Goal: Task Accomplishment & Management: Use online tool/utility

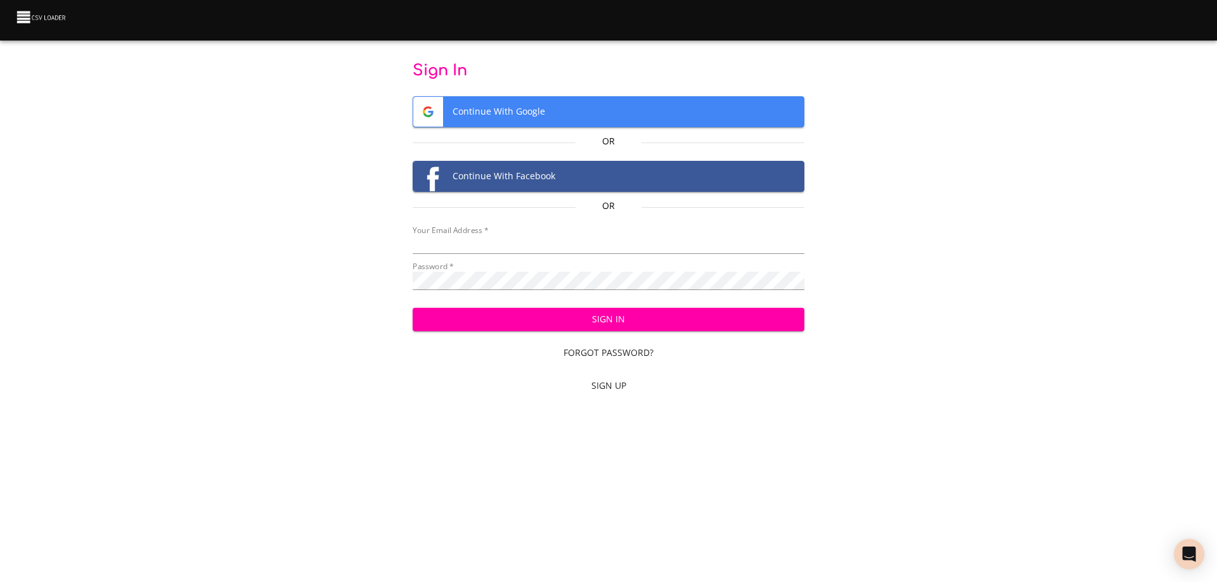
type input "[EMAIL_ADDRESS][DOMAIN_NAME]"
click at [630, 315] on span "Sign In" at bounding box center [609, 320] width 372 height 16
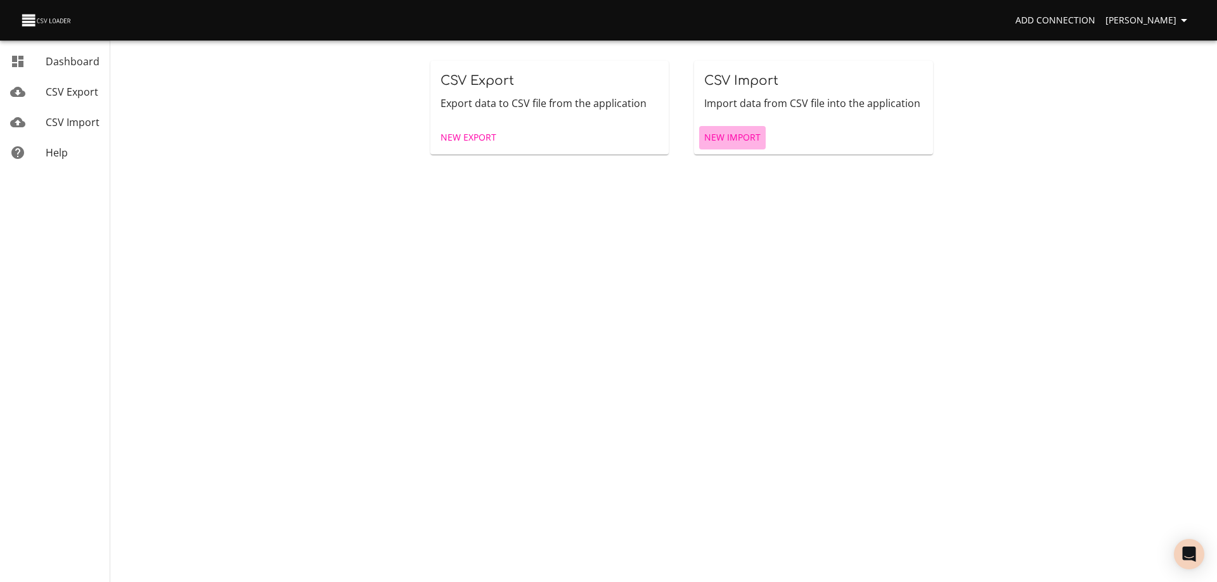
click at [738, 138] on span "New Import" at bounding box center [732, 138] width 56 height 16
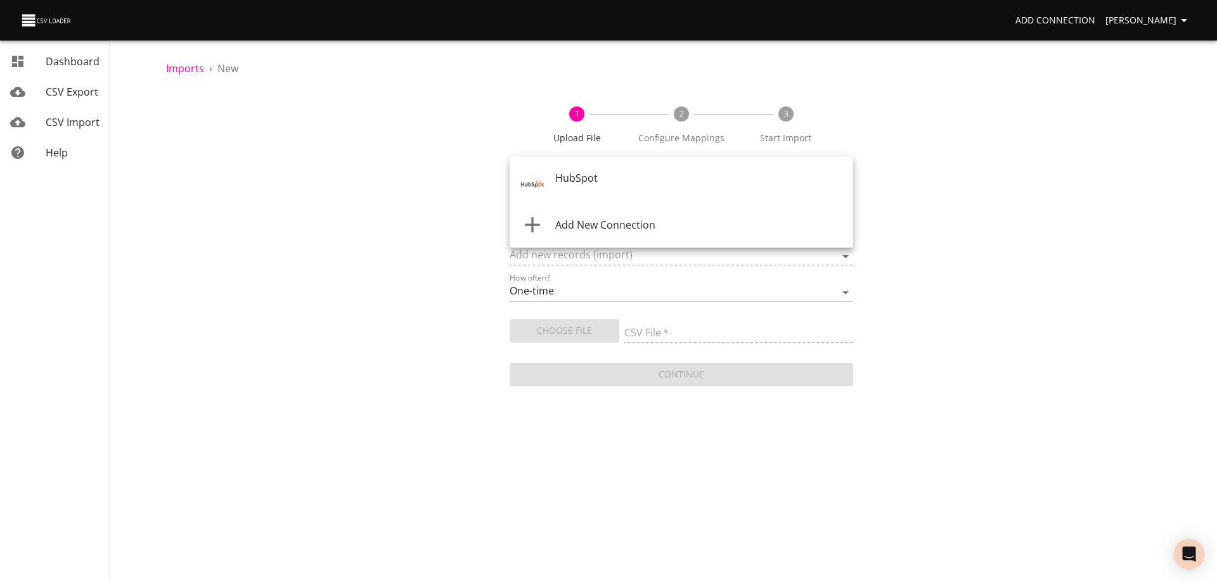
click at [682, 175] on body "Add Connection Wayne Dashboard CSV Export CSV Import Help Imports › New 1 Uploa…" at bounding box center [608, 291] width 1217 height 582
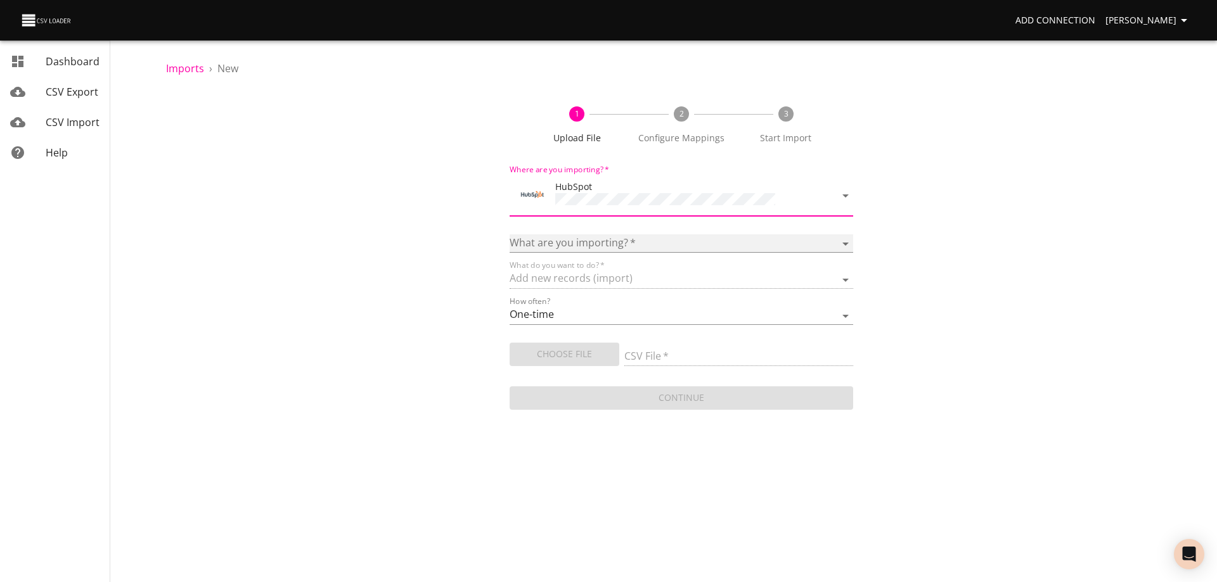
click at [639, 237] on select "Calls Companies Contacts Deals Emails Line items Meetings Notes Products Tasks …" at bounding box center [680, 243] width 343 height 18
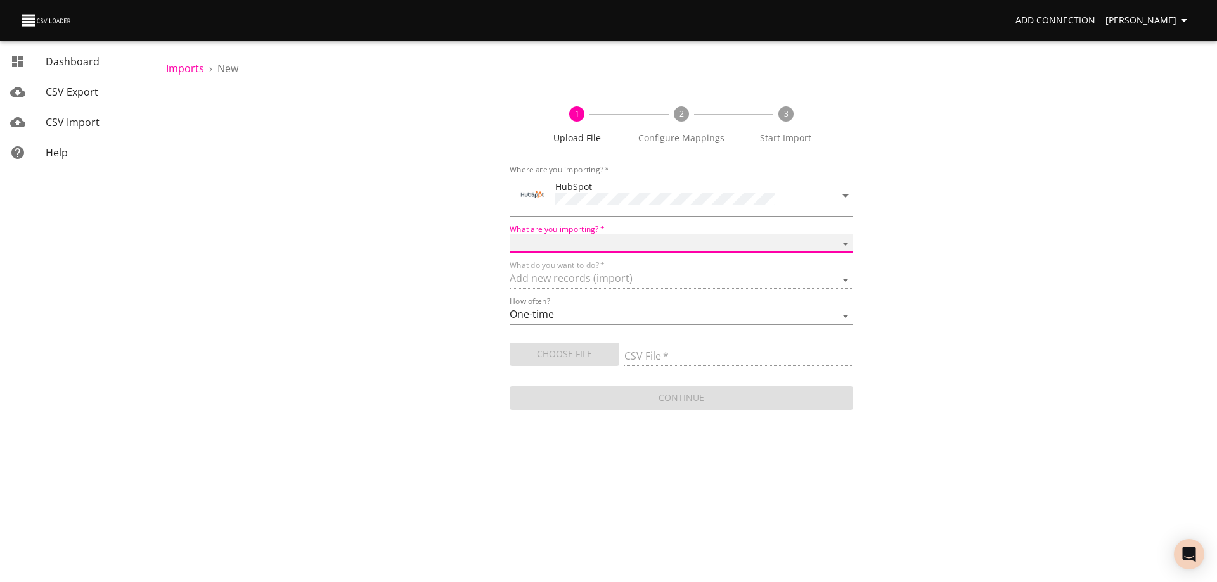
select select "deals"
click at [509, 234] on select "Calls Companies Contacts Deals Emails Line items Meetings Notes Products Tasks …" at bounding box center [680, 243] width 343 height 18
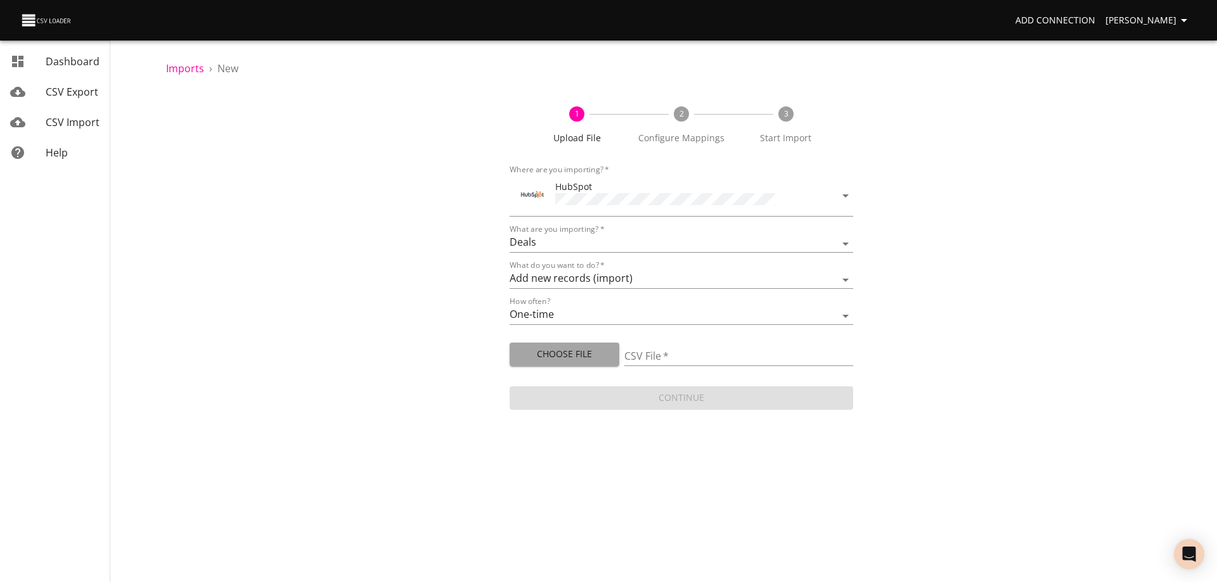
click at [591, 348] on span "Choose File" at bounding box center [564, 355] width 89 height 16
type input "Doctor Daily Sales 09232025.csv"
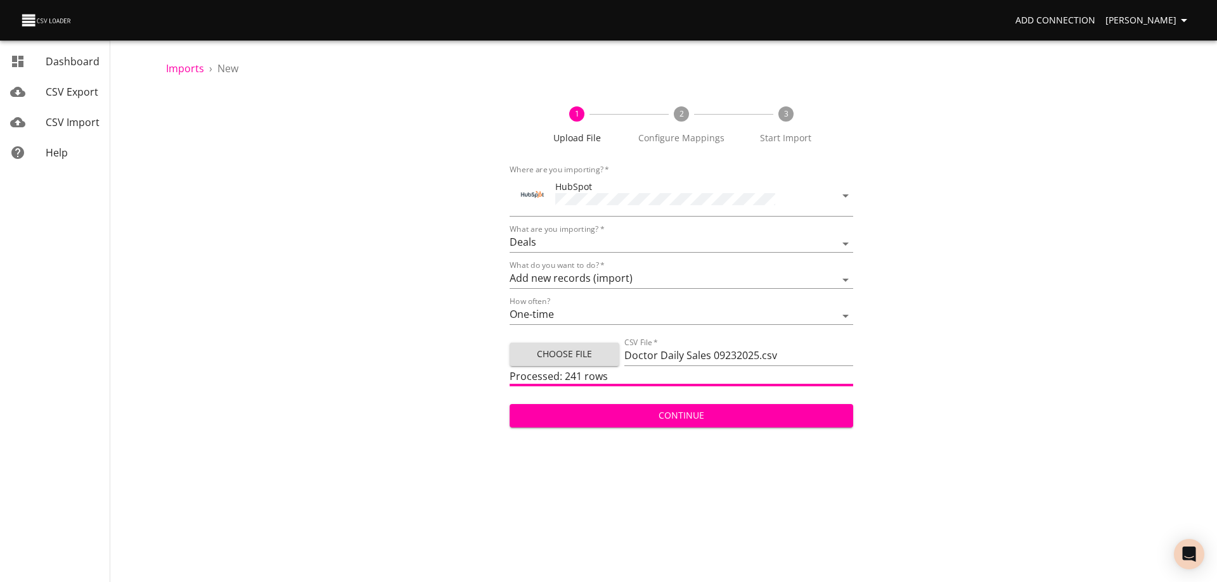
click at [720, 415] on span "Continue" at bounding box center [681, 416] width 323 height 16
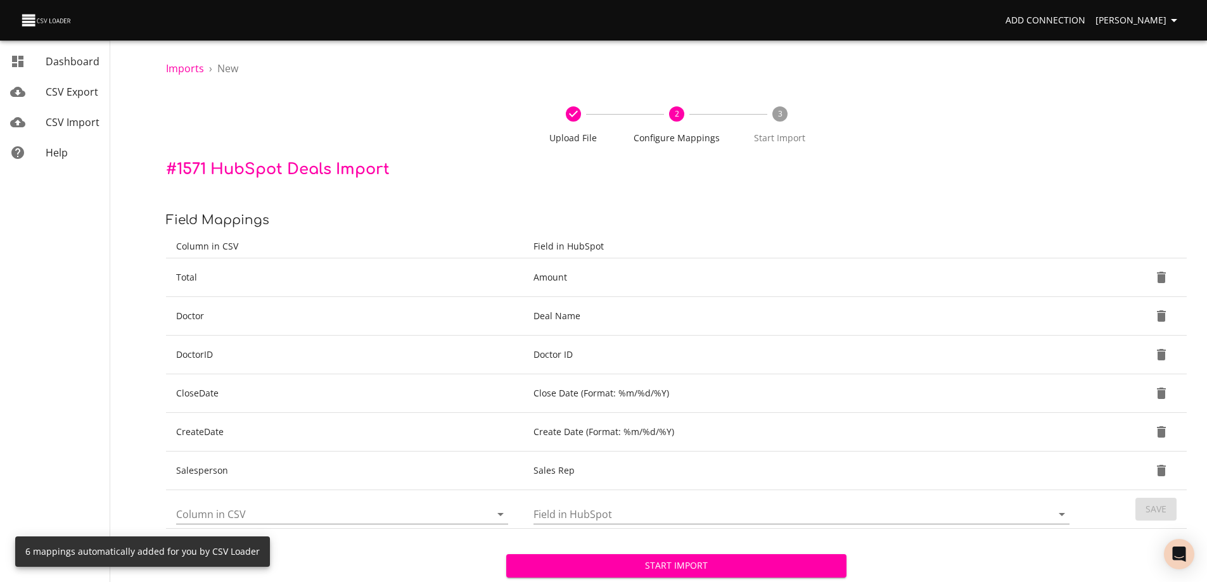
click at [678, 565] on span "Start Import" at bounding box center [676, 566] width 320 height 16
